Goal: Transaction & Acquisition: Subscribe to service/newsletter

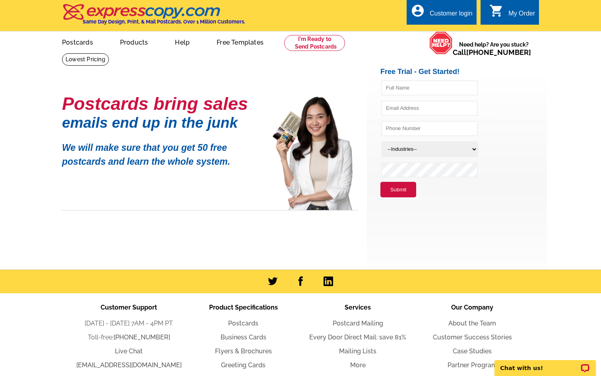
type input "[EMAIL_ADDRESS][DOMAIN_NAME]"
click at [406, 187] on button "Submit" at bounding box center [399, 190] width 36 height 16
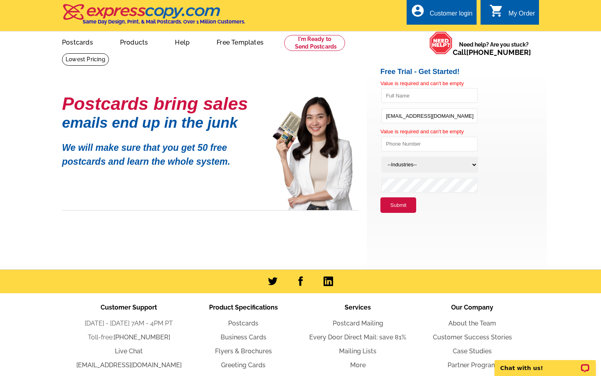
click at [451, 12] on div "Customer login" at bounding box center [451, 15] width 43 height 11
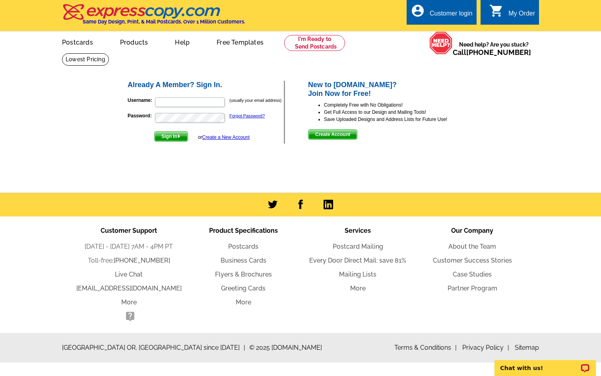
type input "[EMAIL_ADDRESS][DOMAIN_NAME]"
click at [171, 132] on span "Sign In" at bounding box center [171, 137] width 33 height 10
